Goal: Transaction & Acquisition: Purchase product/service

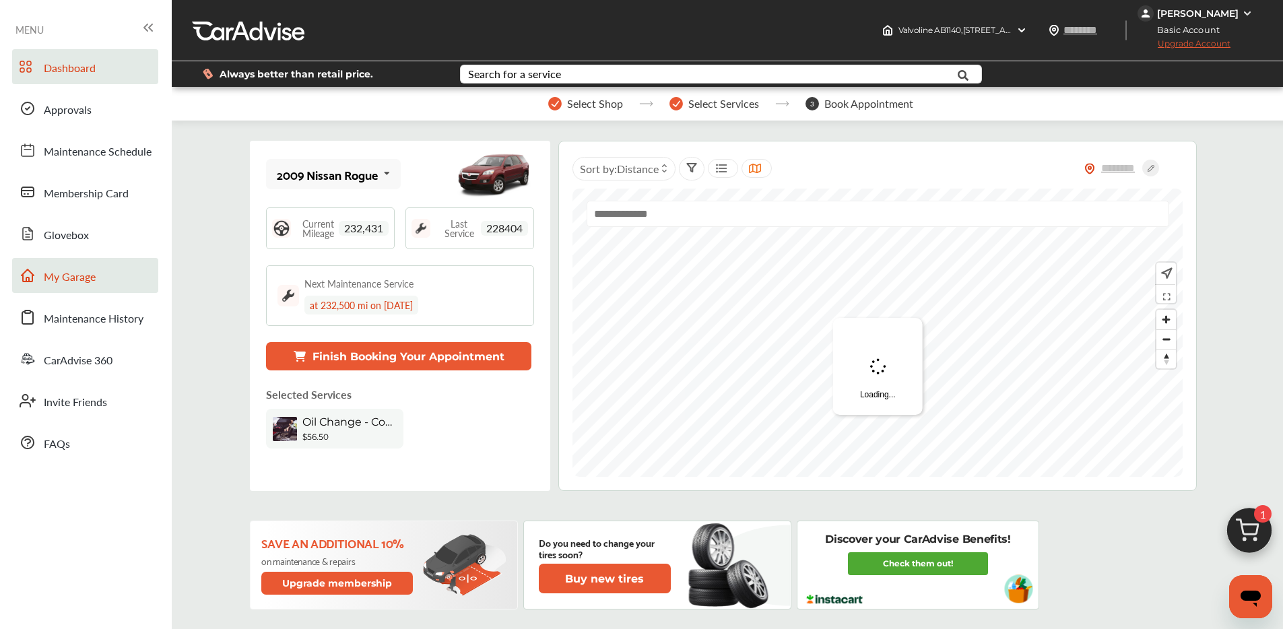
click at [94, 288] on link "My Garage" at bounding box center [85, 275] width 146 height 35
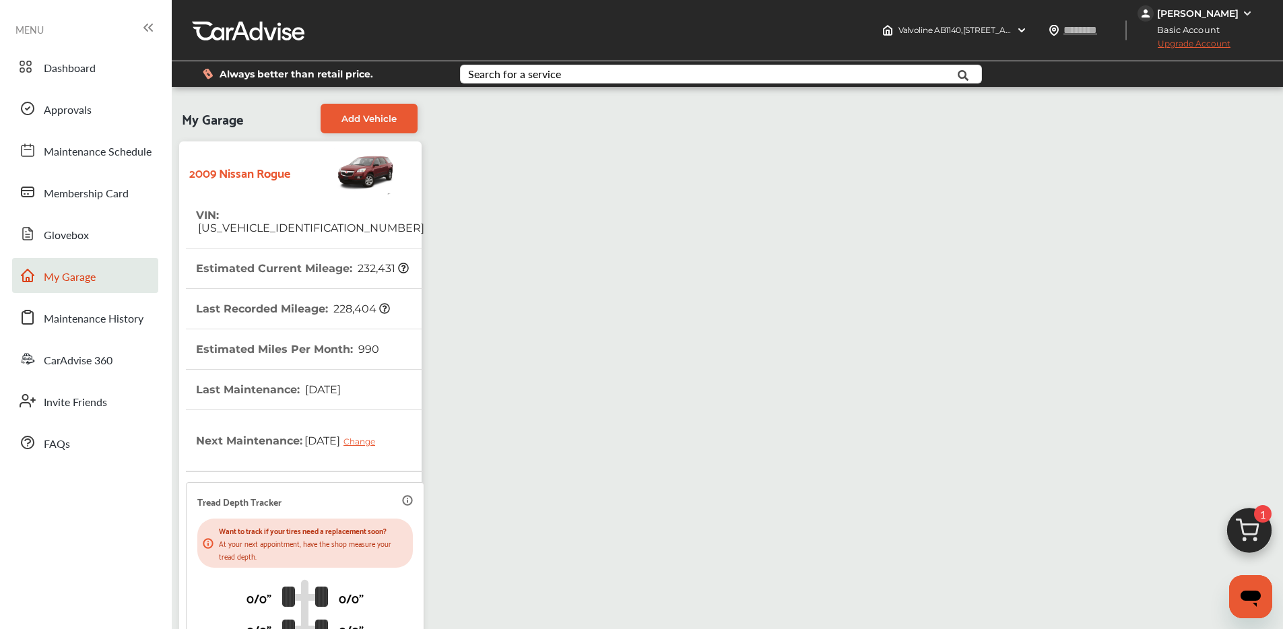
click at [1245, 524] on img at bounding box center [1249, 534] width 65 height 65
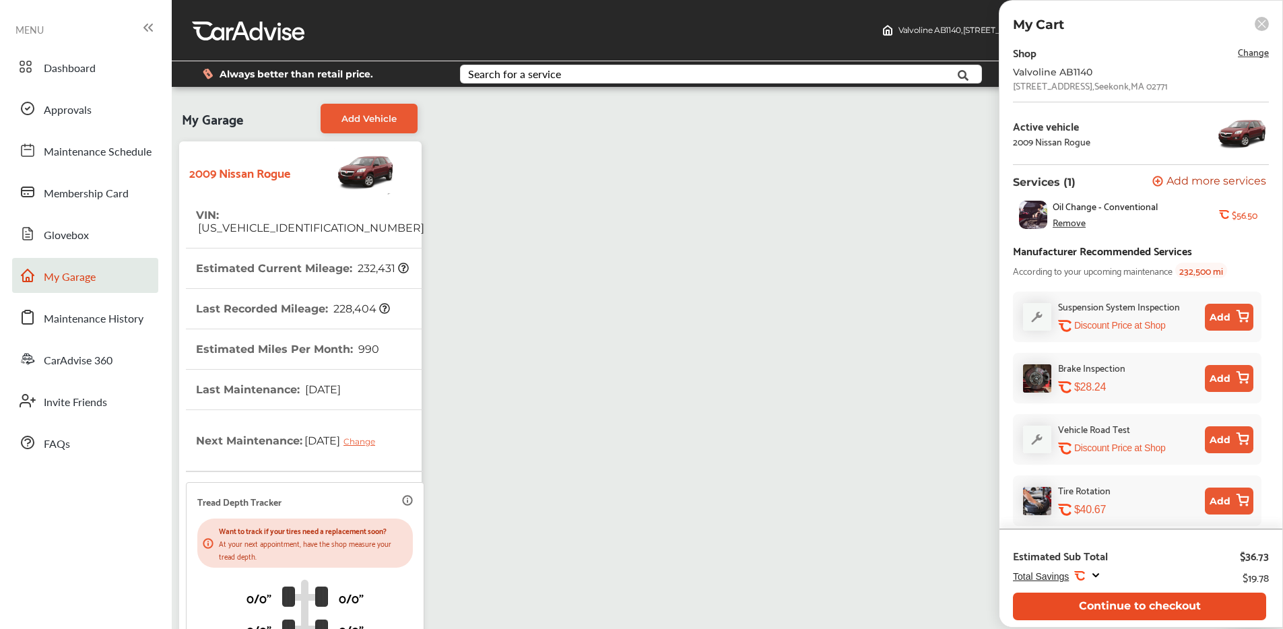
click at [1079, 603] on button "Continue to checkout" at bounding box center [1139, 607] width 253 height 28
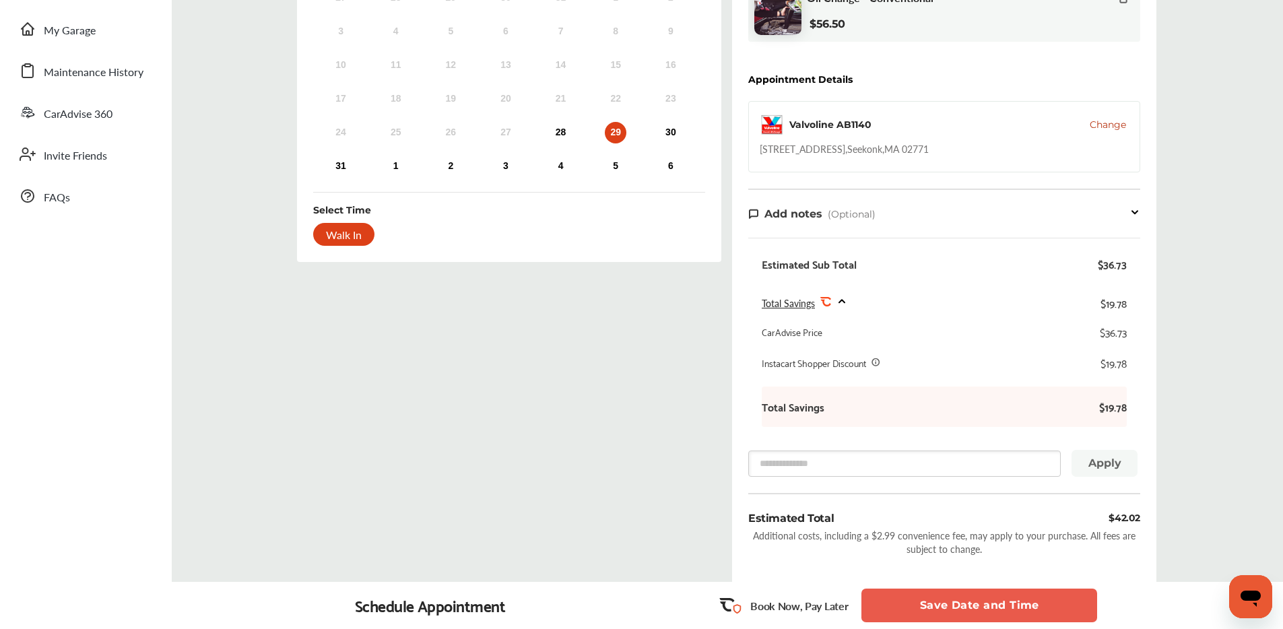
scroll to position [245, 0]
click at [988, 368] on div "$19.78" at bounding box center [1004, 364] width 245 height 13
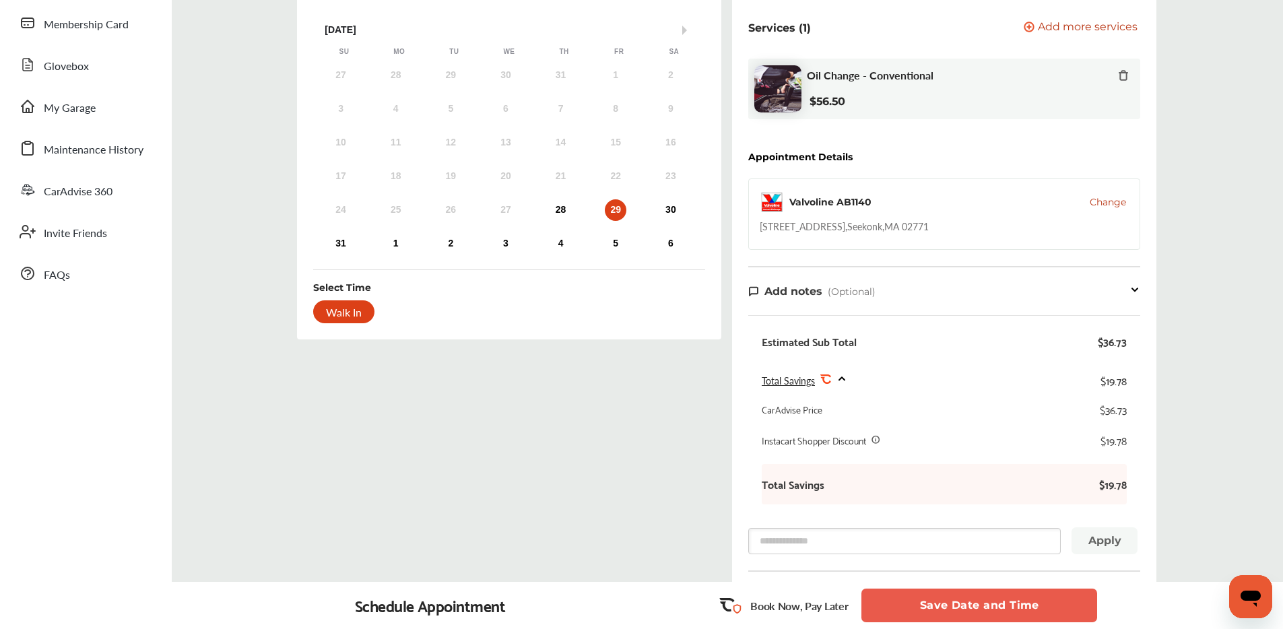
scroll to position [73, 0]
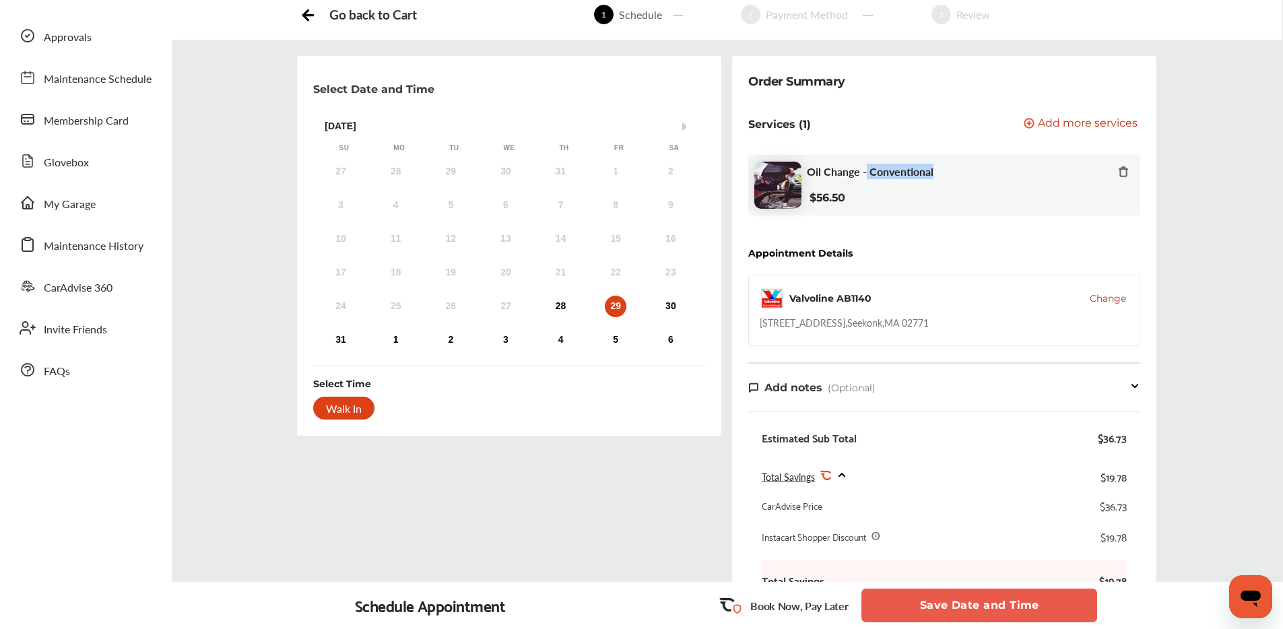
drag, startPoint x: 866, startPoint y: 174, endPoint x: 940, endPoint y: 176, distance: 74.1
click at [951, 174] on div "Oil Change - Conventional" at bounding box center [968, 172] width 322 height 15
copy span "Conventional"
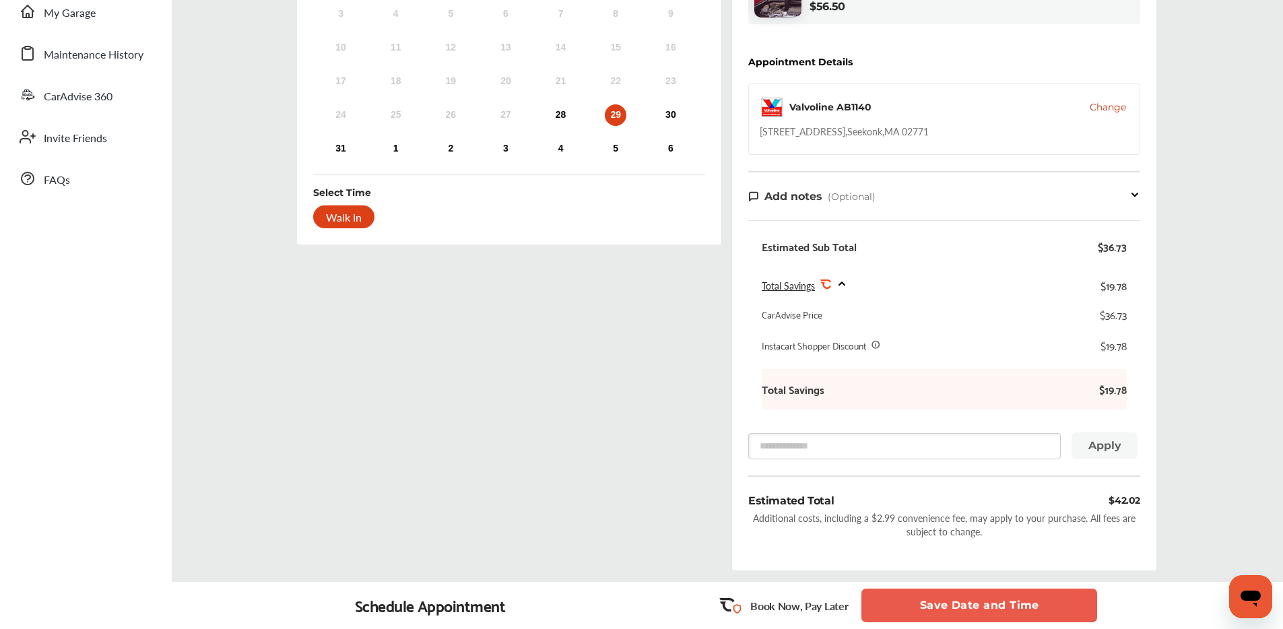
scroll to position [0, 0]
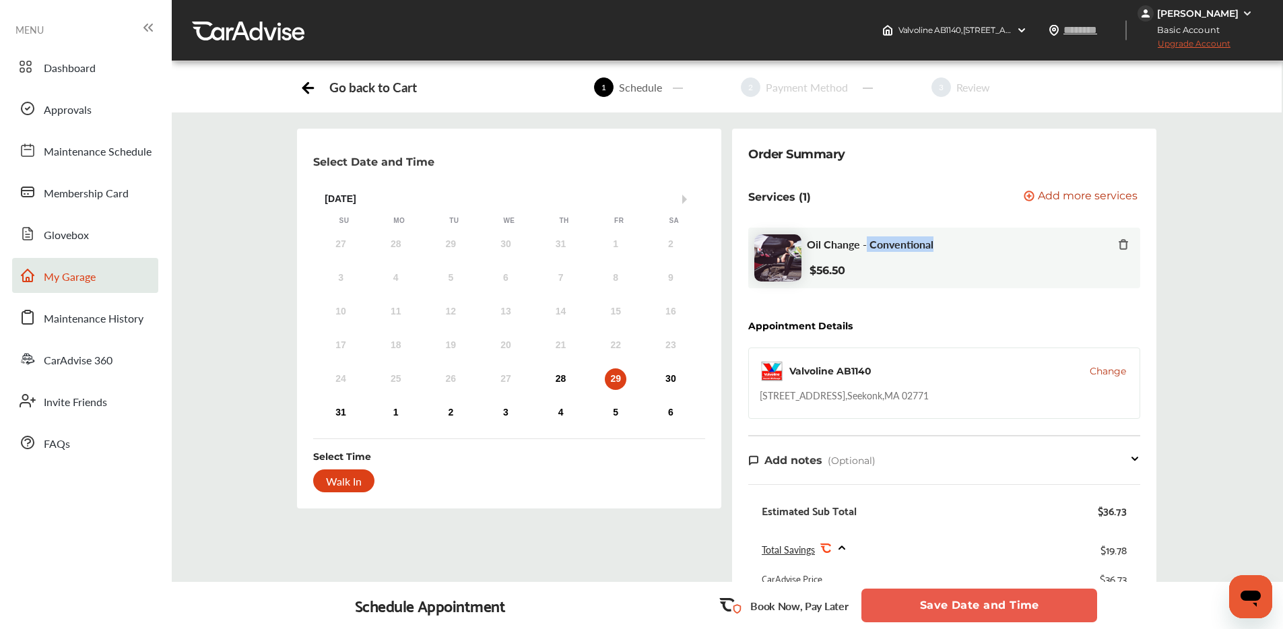
click at [104, 280] on link "My Garage" at bounding box center [85, 275] width 146 height 35
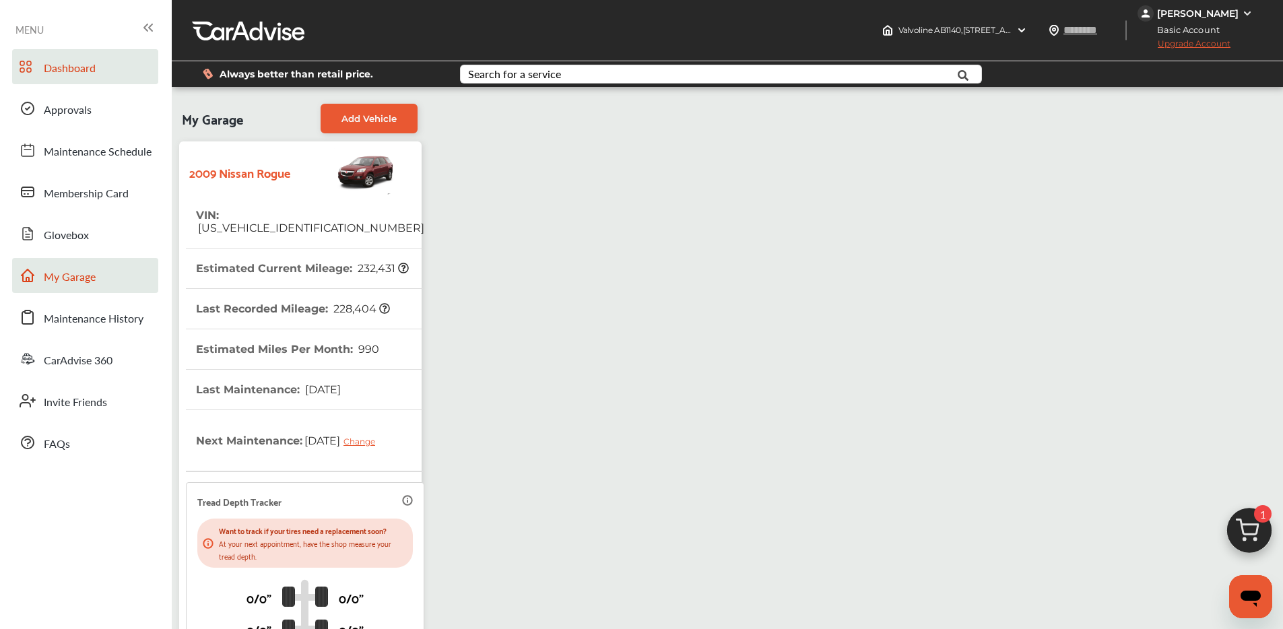
drag, startPoint x: 108, startPoint y: 74, endPoint x: 107, endPoint y: 83, distance: 8.8
click at [108, 75] on link "Dashboard" at bounding box center [85, 66] width 146 height 35
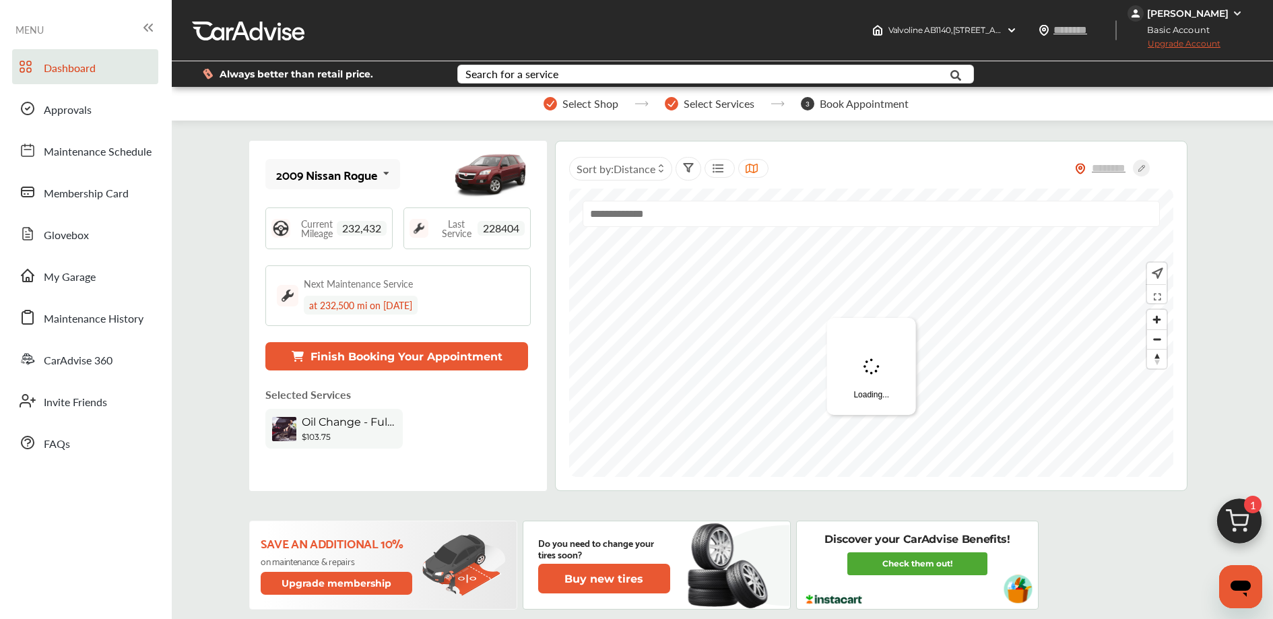
click at [1229, 509] on img at bounding box center [1239, 524] width 65 height 65
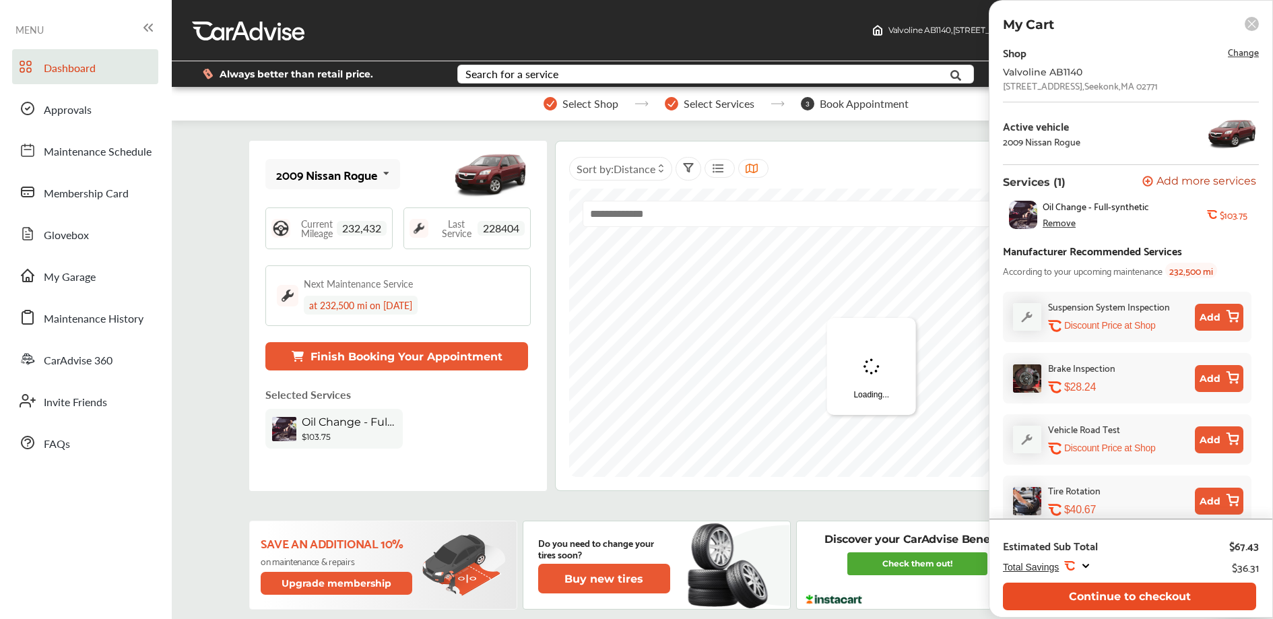
click at [1113, 597] on button "Continue to checkout" at bounding box center [1129, 597] width 253 height 28
